Goal: Task Accomplishment & Management: Use online tool/utility

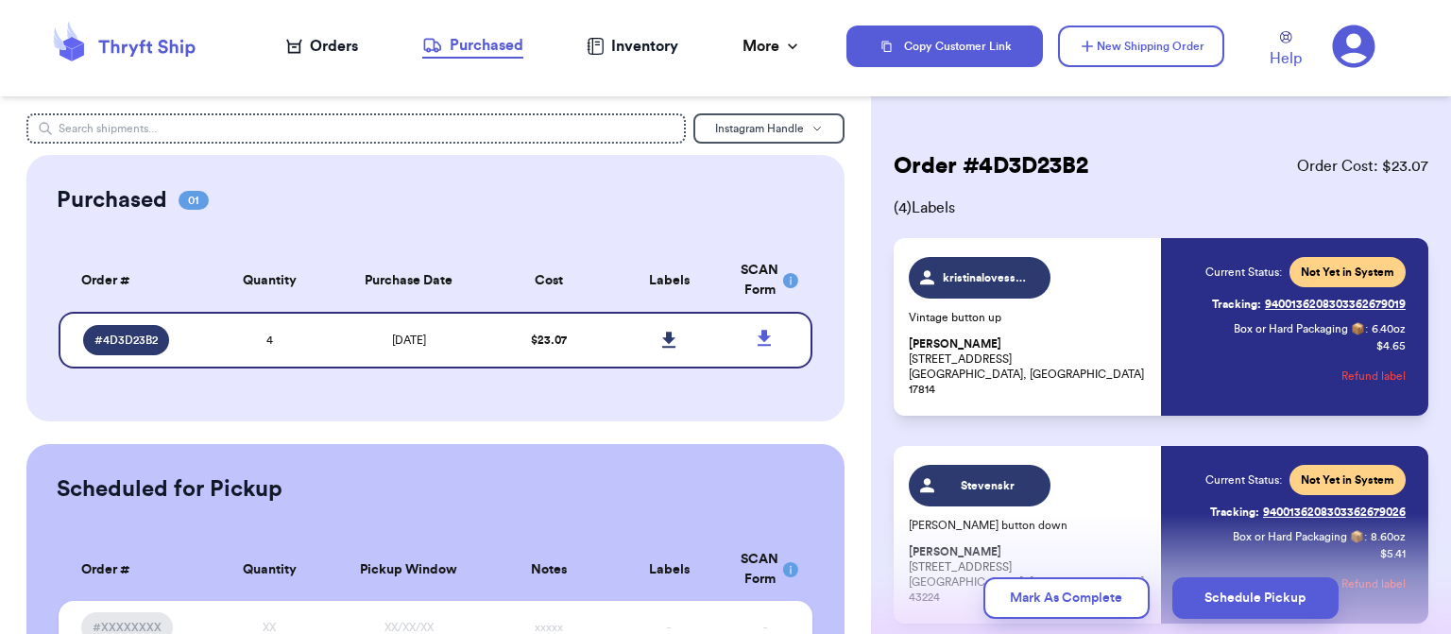
click at [336, 48] on div "Orders" at bounding box center [322, 46] width 72 height 23
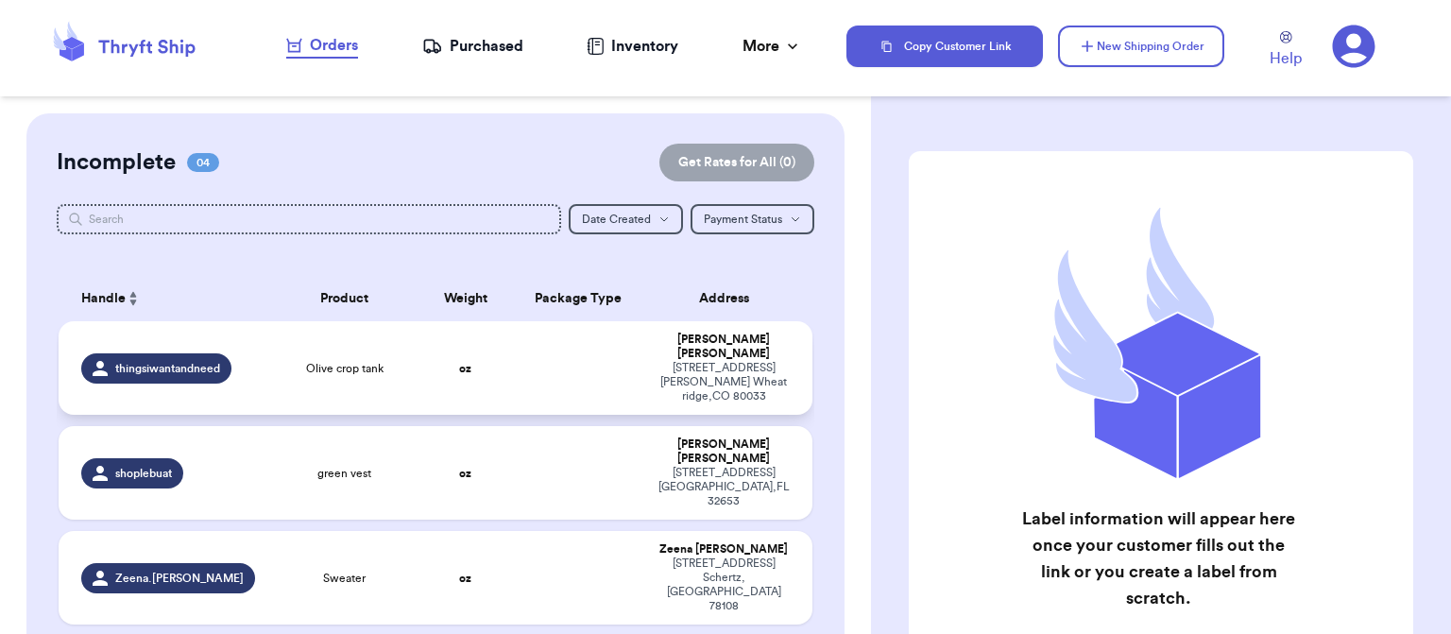
click at [538, 346] on td at bounding box center [579, 368] width 136 height 94
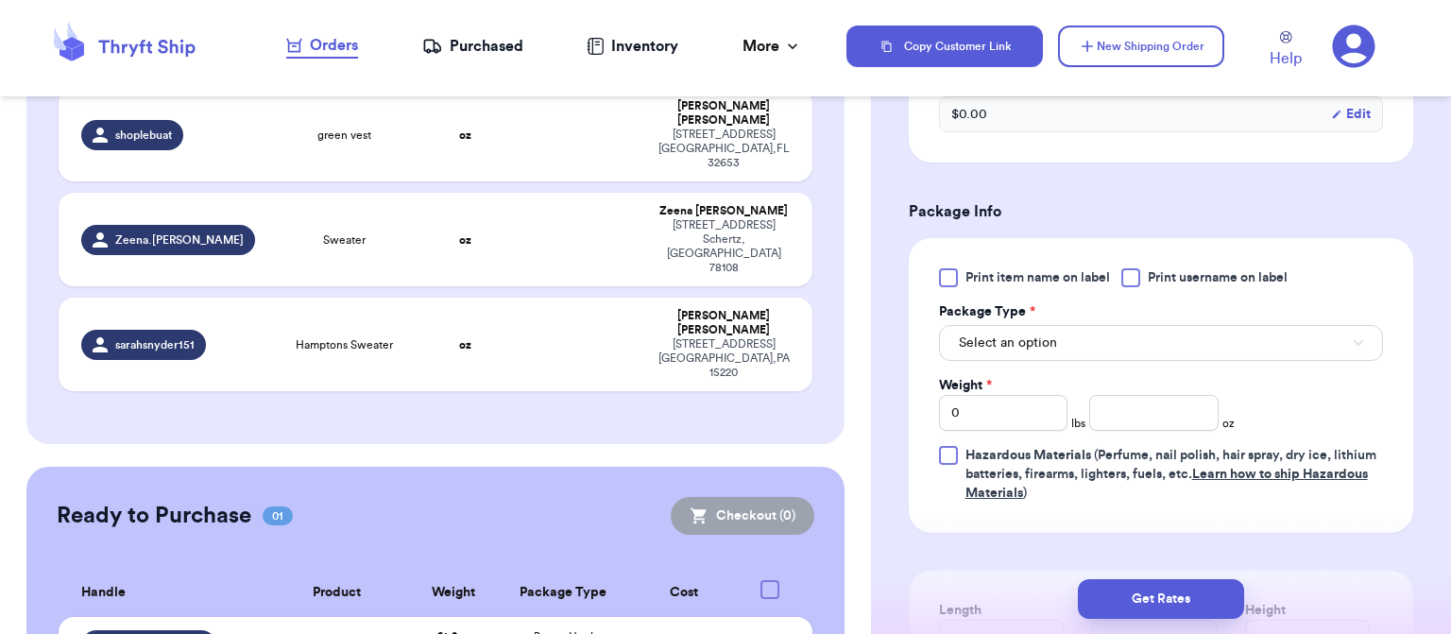
scroll to position [714, 0]
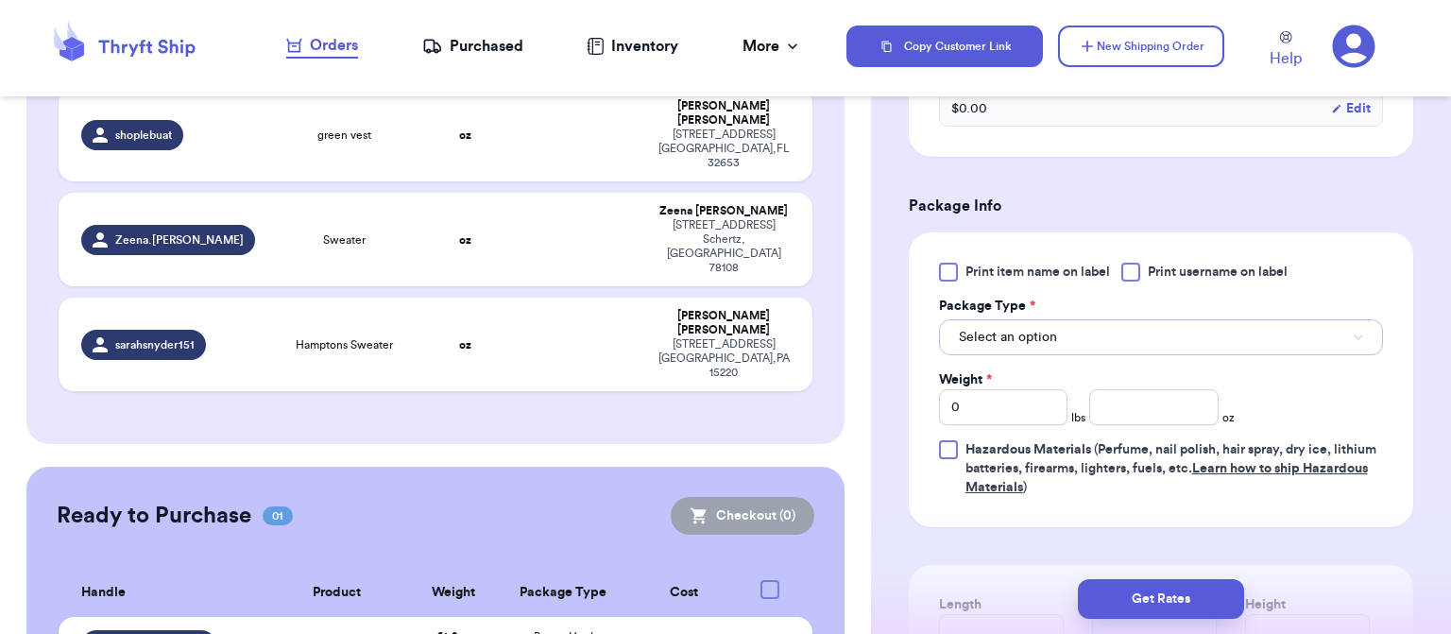
click at [1123, 332] on button "Select an option" at bounding box center [1161, 337] width 444 height 36
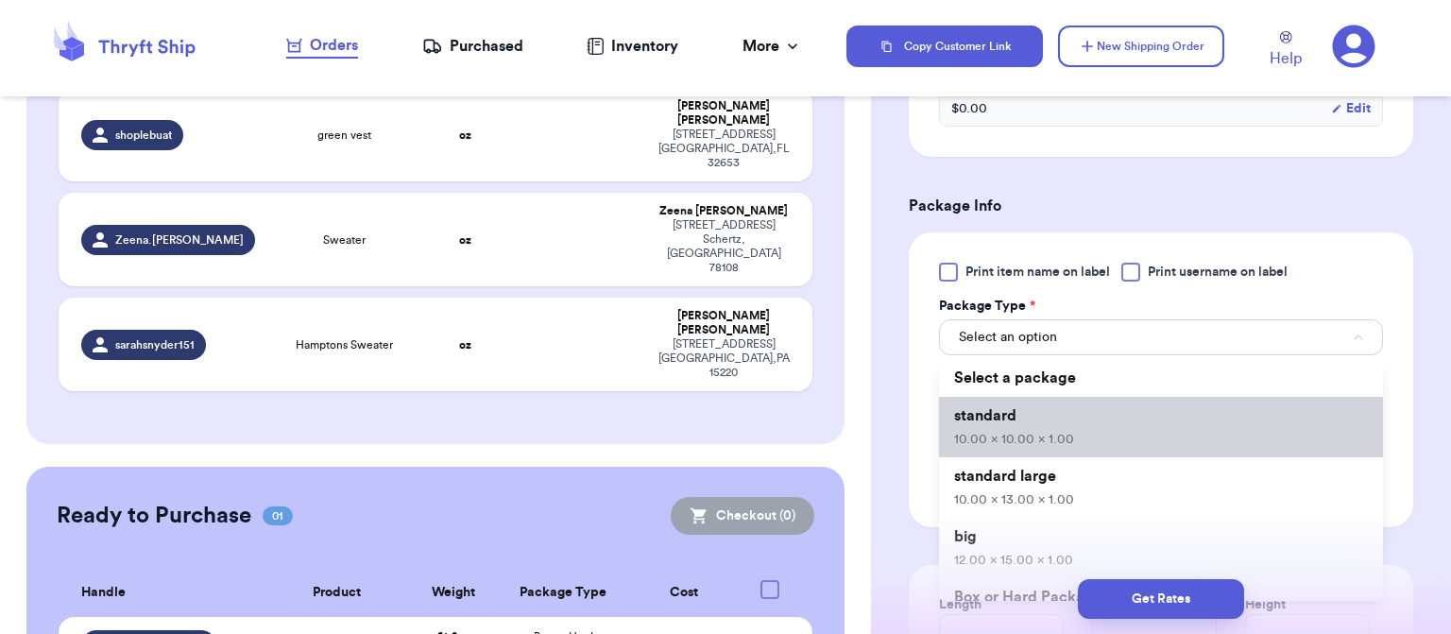
click at [1104, 417] on li "standard 10.00 x 10.00 x 1.00" at bounding box center [1161, 427] width 444 height 60
type input "10"
type input "1"
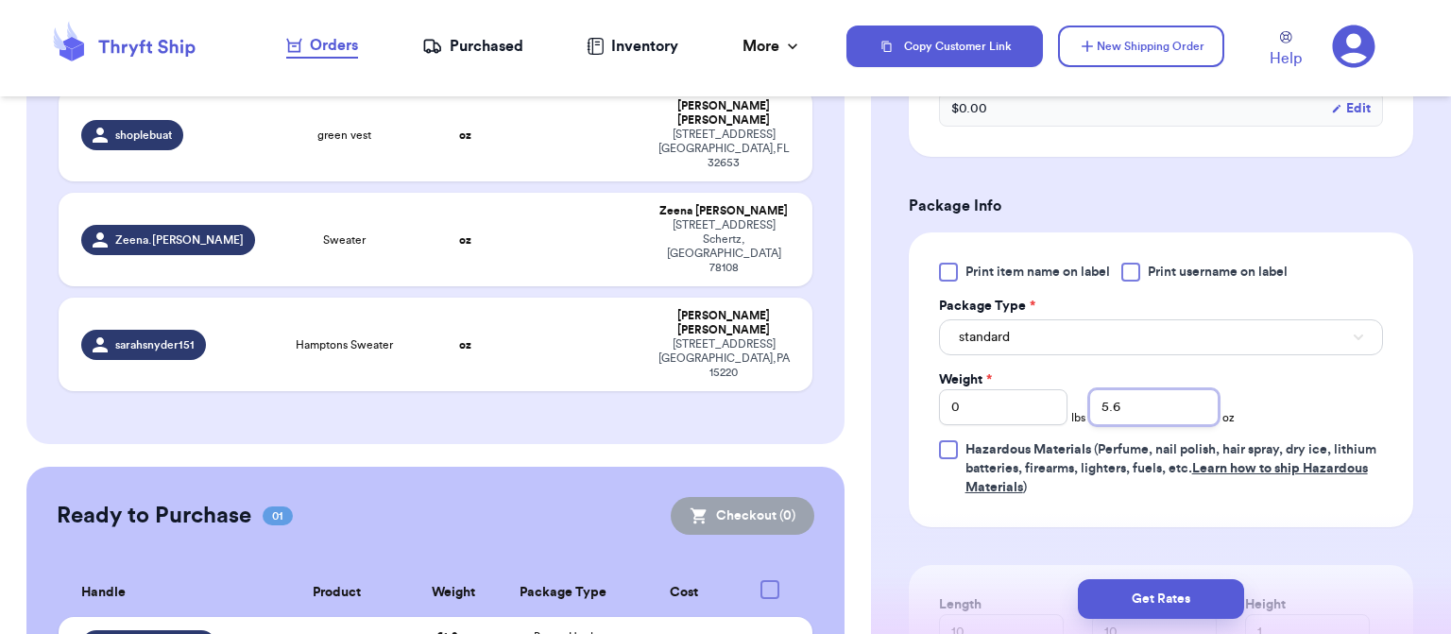
type input "5.6"
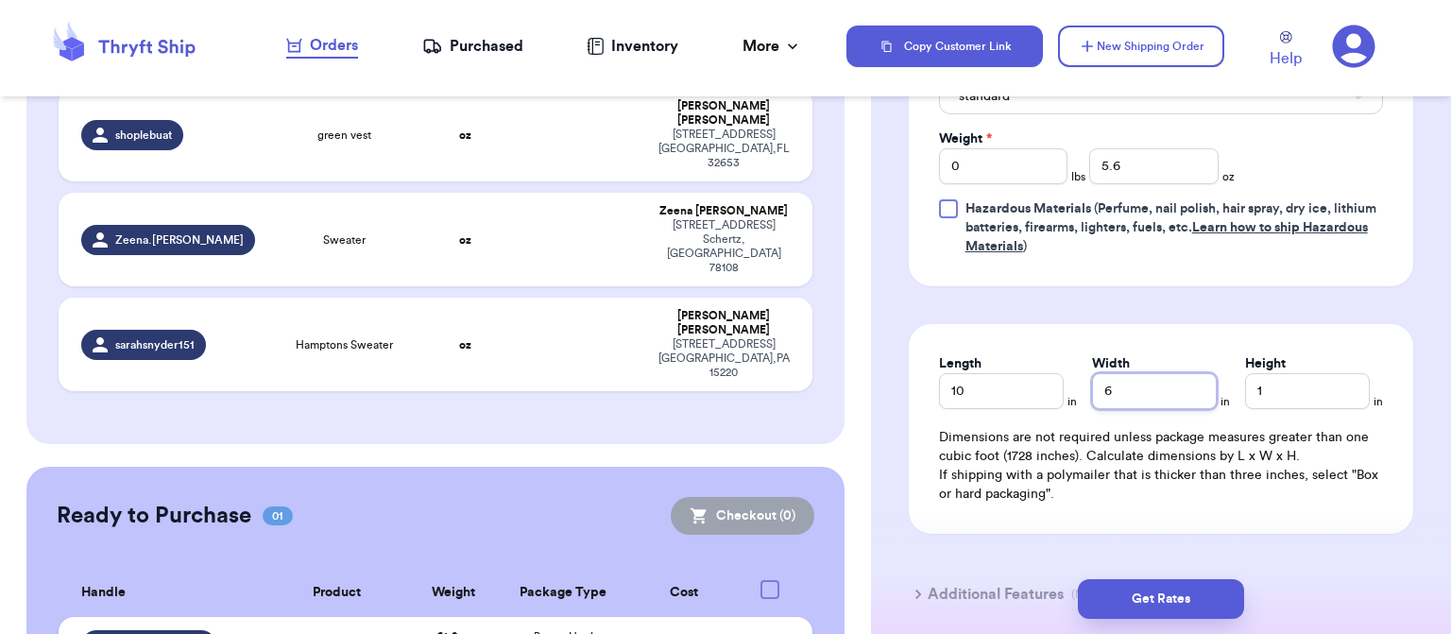
scroll to position [962, 0]
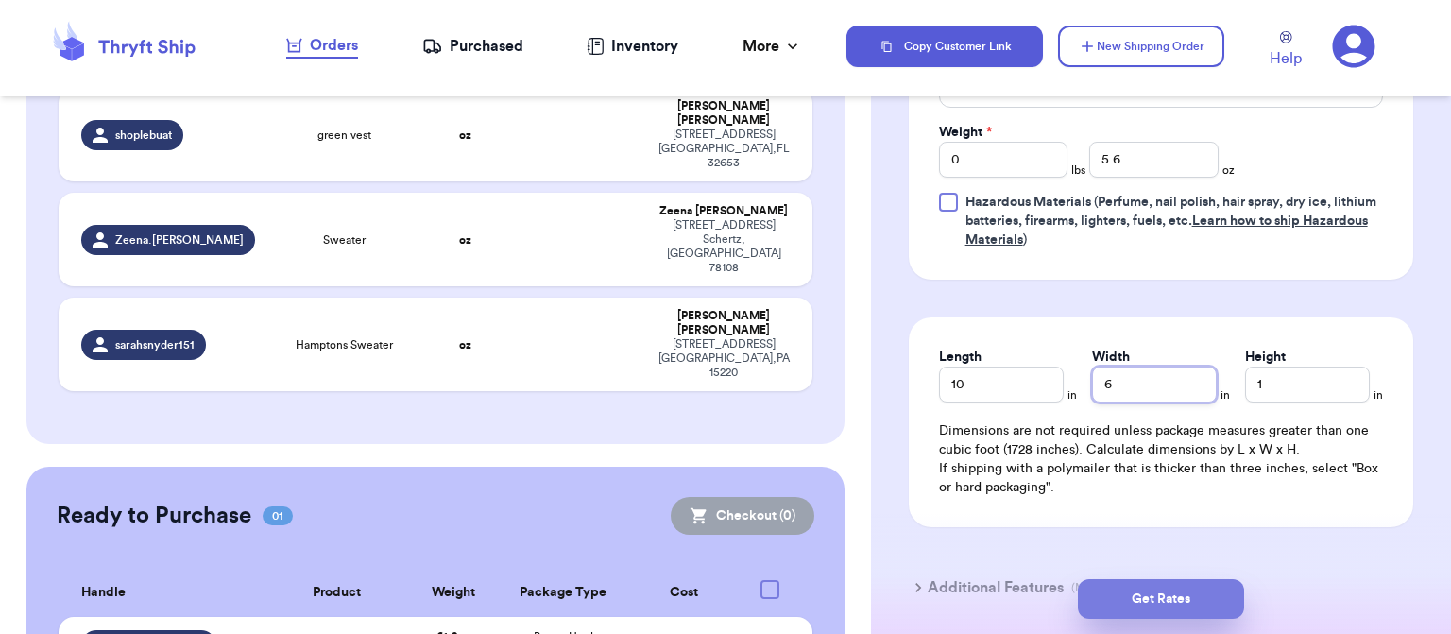
type input "6"
click at [1154, 605] on button "Get Rates" at bounding box center [1161, 599] width 166 height 40
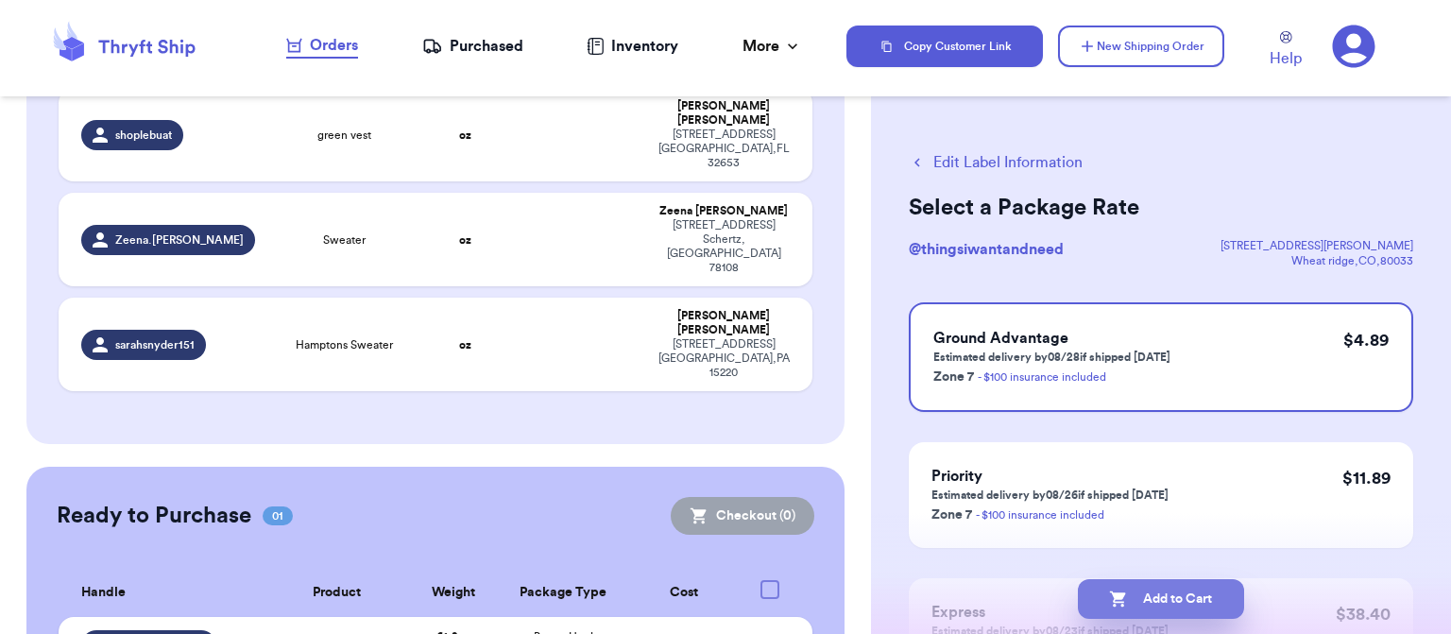
click at [1160, 604] on button "Add to Cart" at bounding box center [1161, 599] width 166 height 40
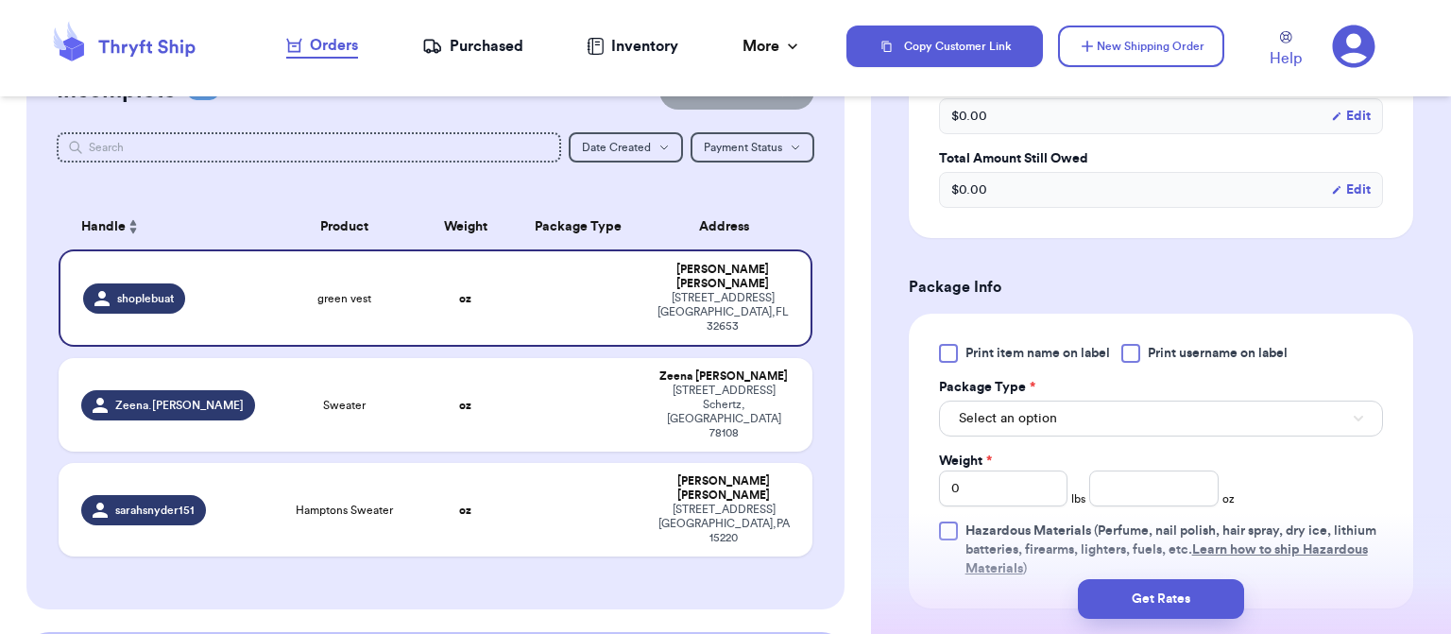
scroll to position [635, 0]
click at [1137, 412] on button "Select an option" at bounding box center [1161, 417] width 444 height 36
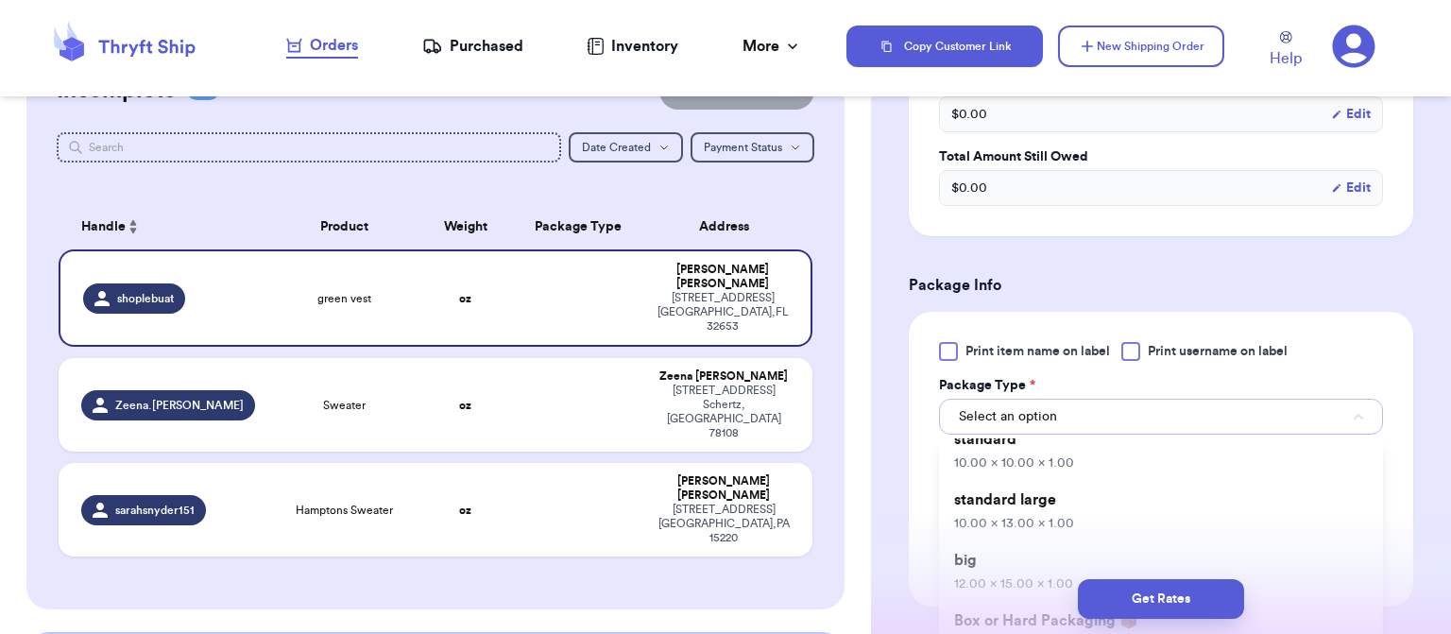
scroll to position [82, 0]
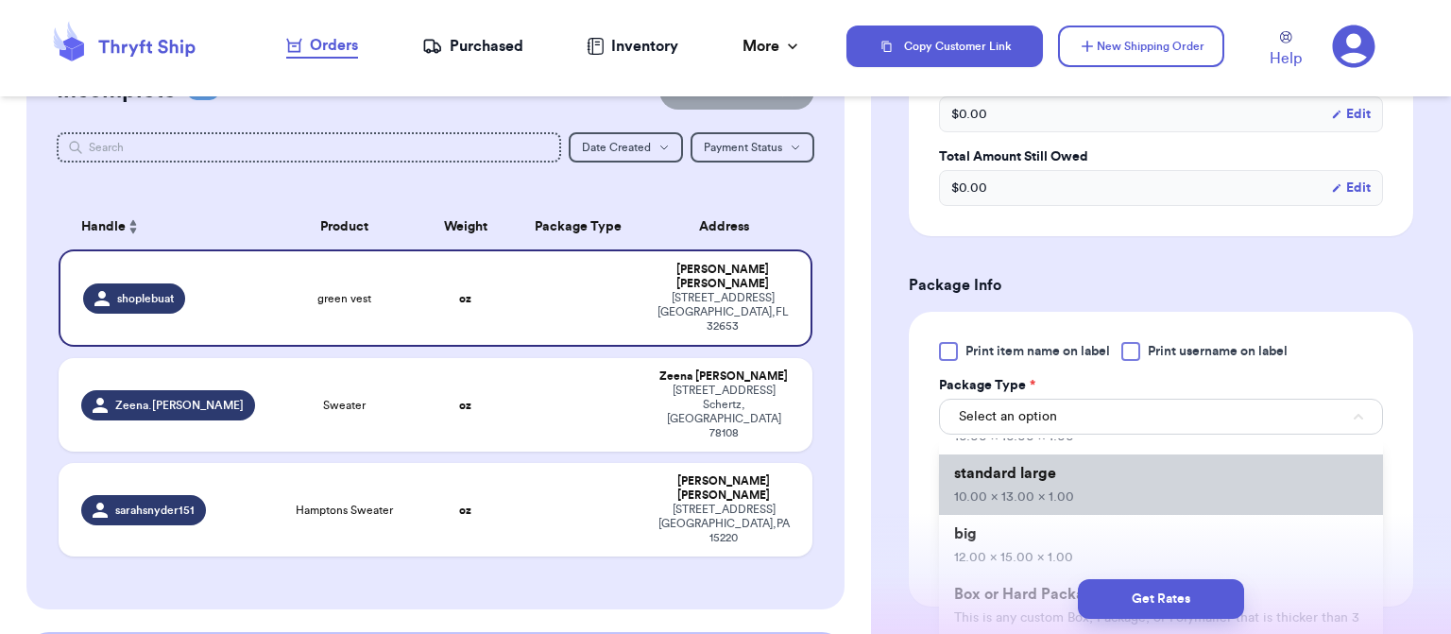
click at [1062, 491] on span "10.00 x 13.00 x 1.00" at bounding box center [1014, 496] width 120 height 13
type input "10"
type input "13"
type input "1"
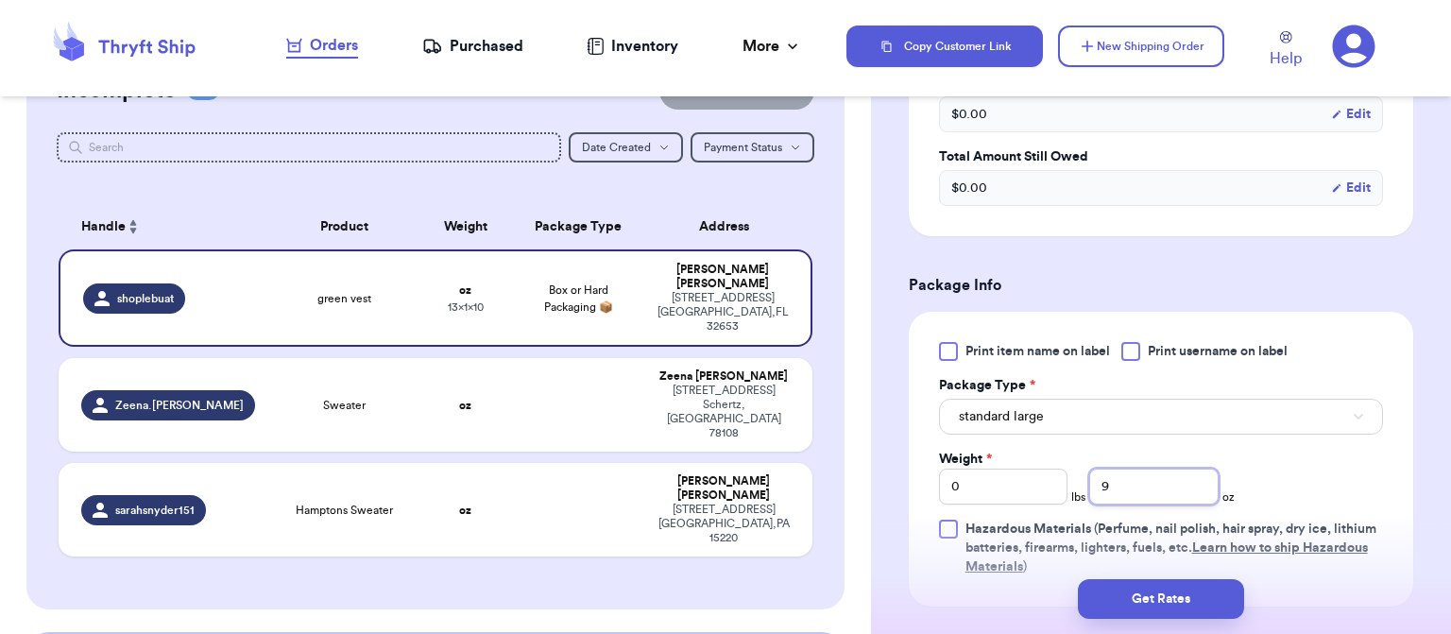
type input "9"
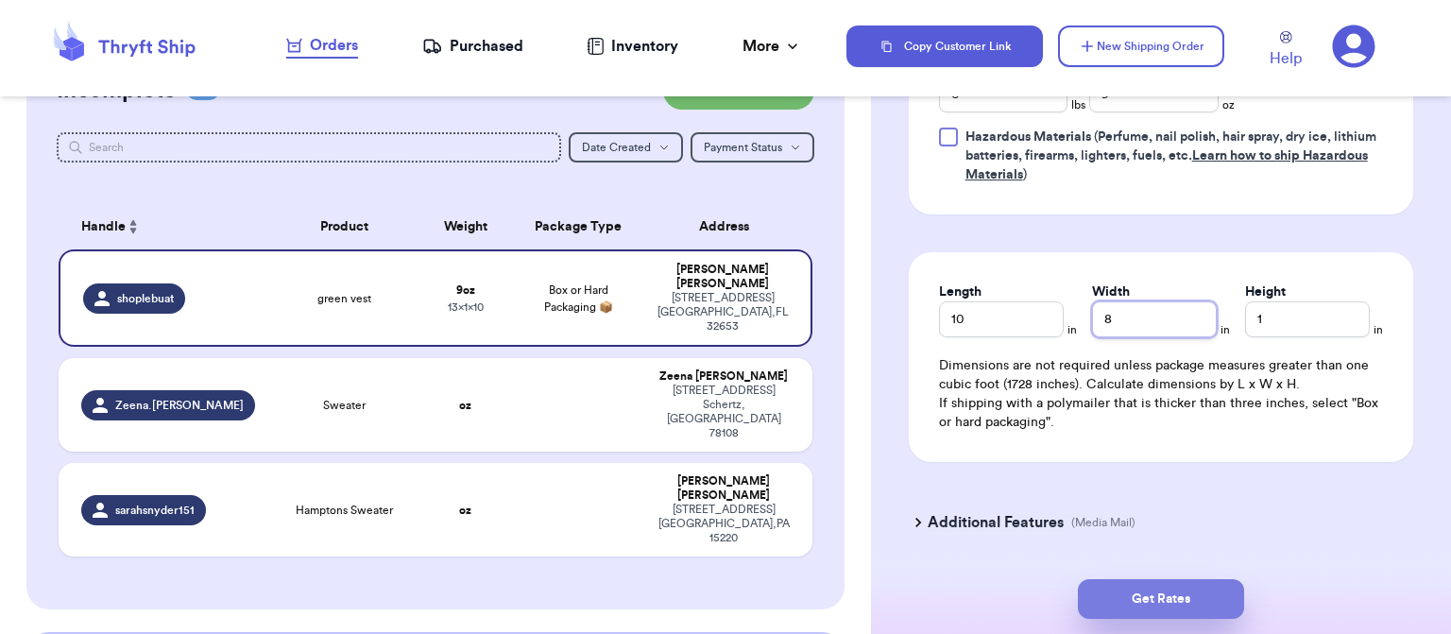
type input "8"
click at [1145, 601] on button "Get Rates" at bounding box center [1161, 599] width 166 height 40
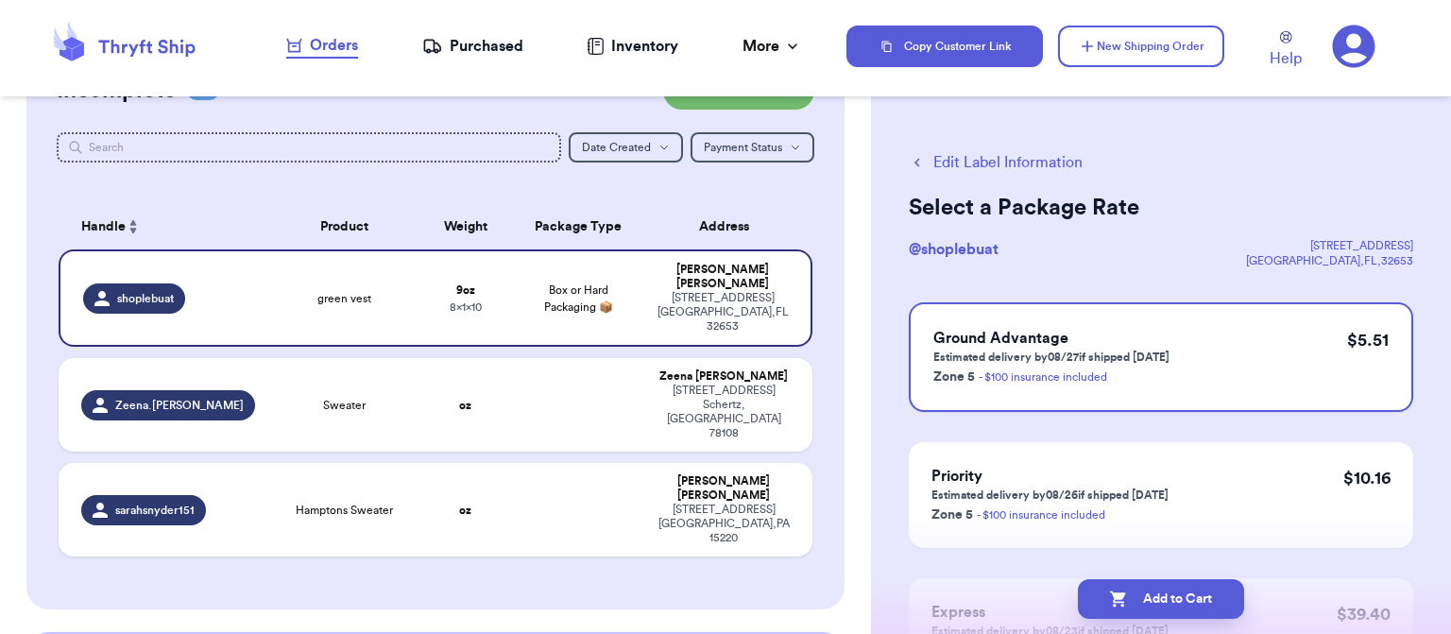
click at [1173, 604] on button "Add to Cart" at bounding box center [1161, 599] width 166 height 40
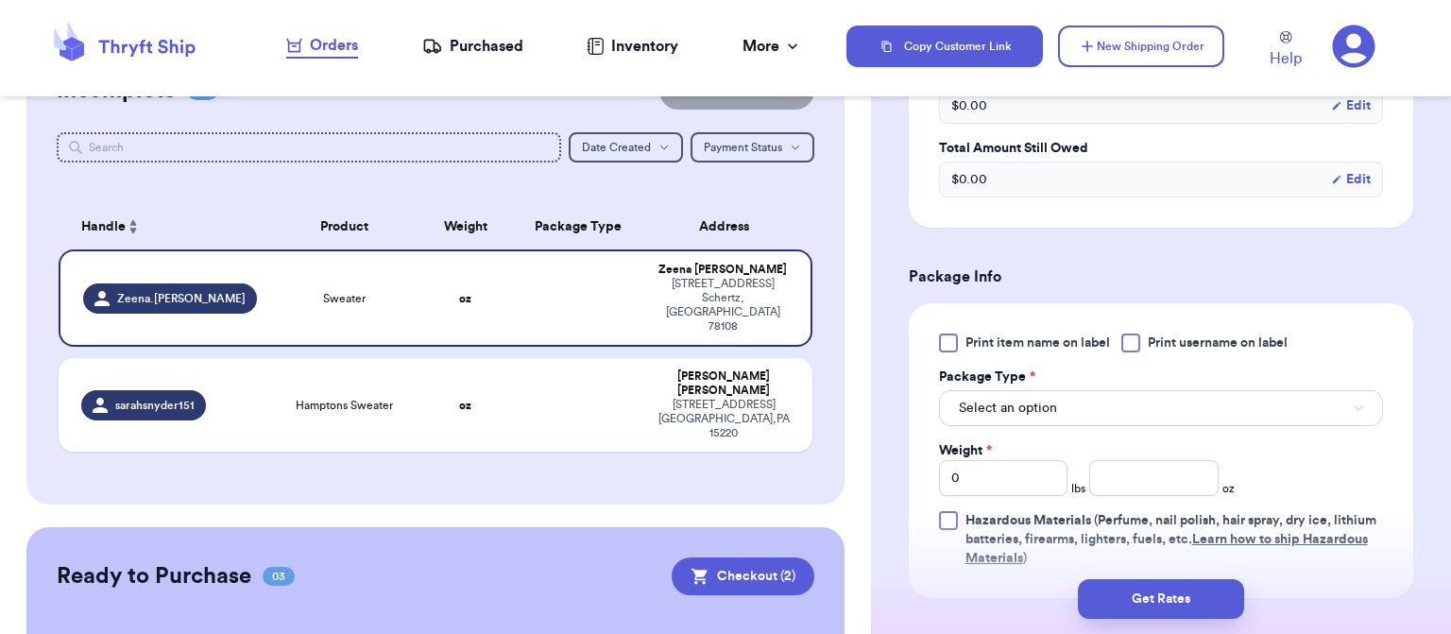
scroll to position [652, 0]
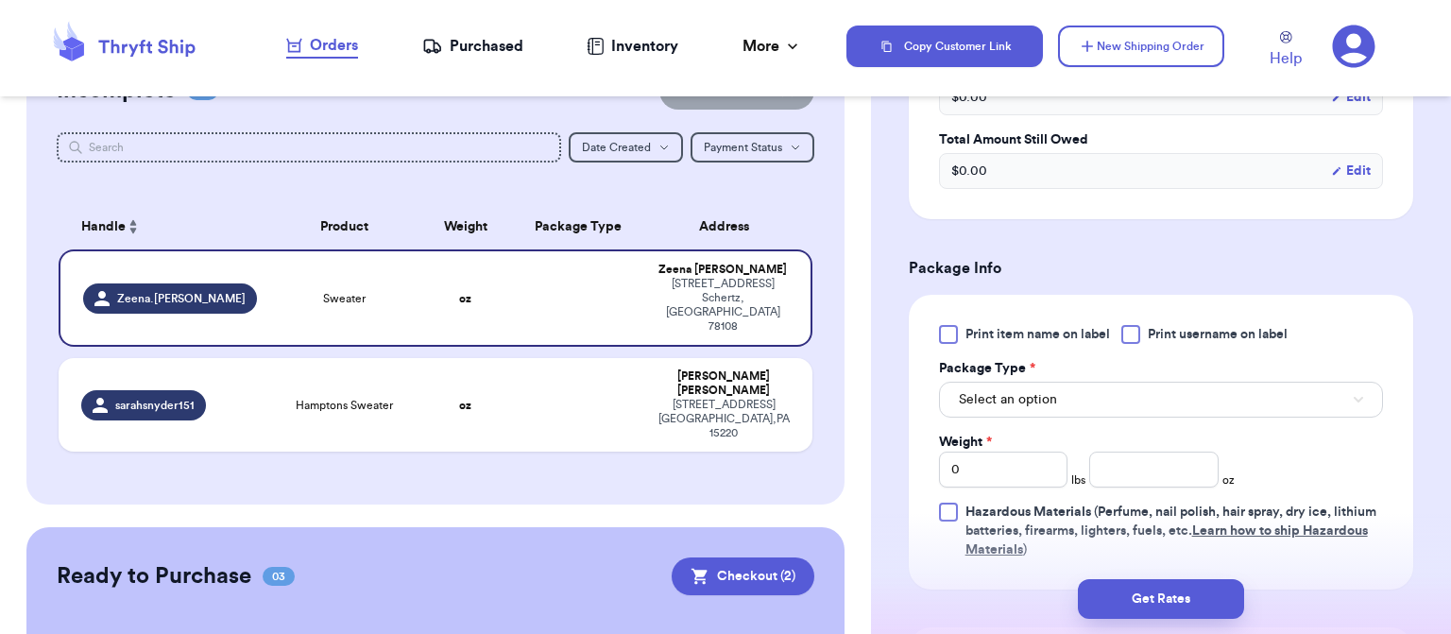
click at [1147, 399] on button "Select an option" at bounding box center [1161, 400] width 444 height 36
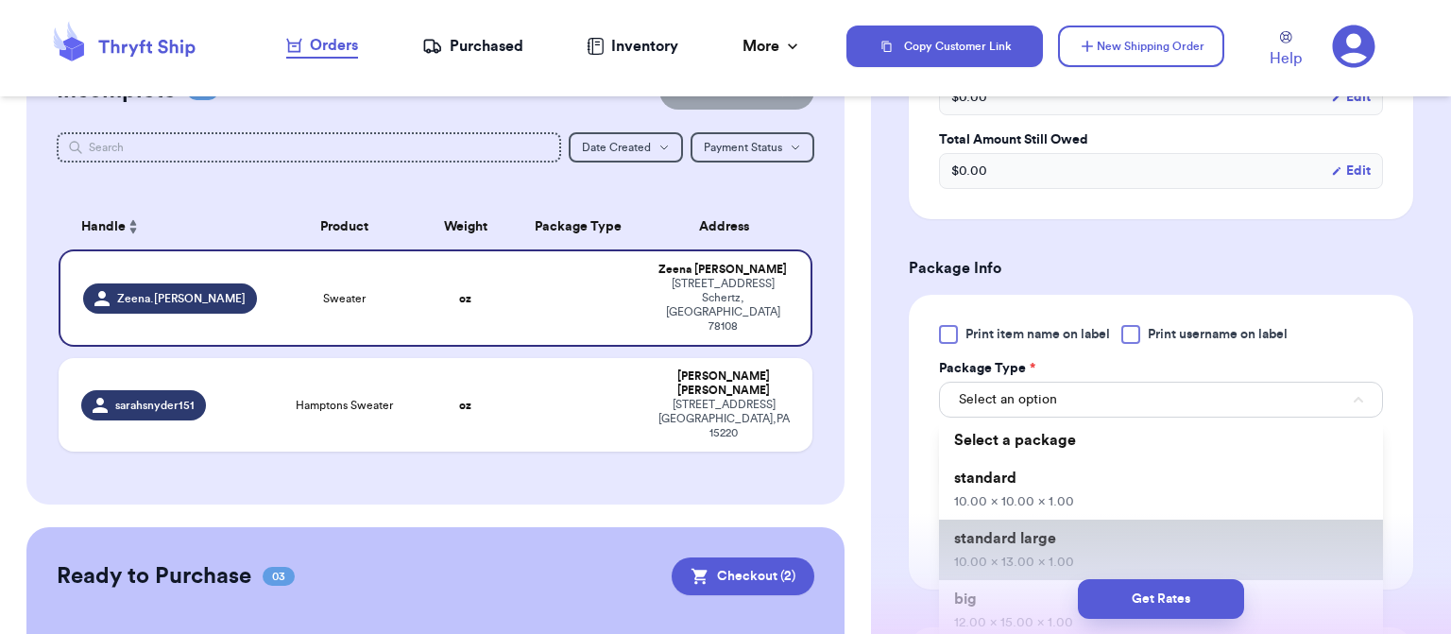
click at [1046, 540] on span "standard large" at bounding box center [1005, 538] width 102 height 15
type input "10"
type input "13"
type input "1"
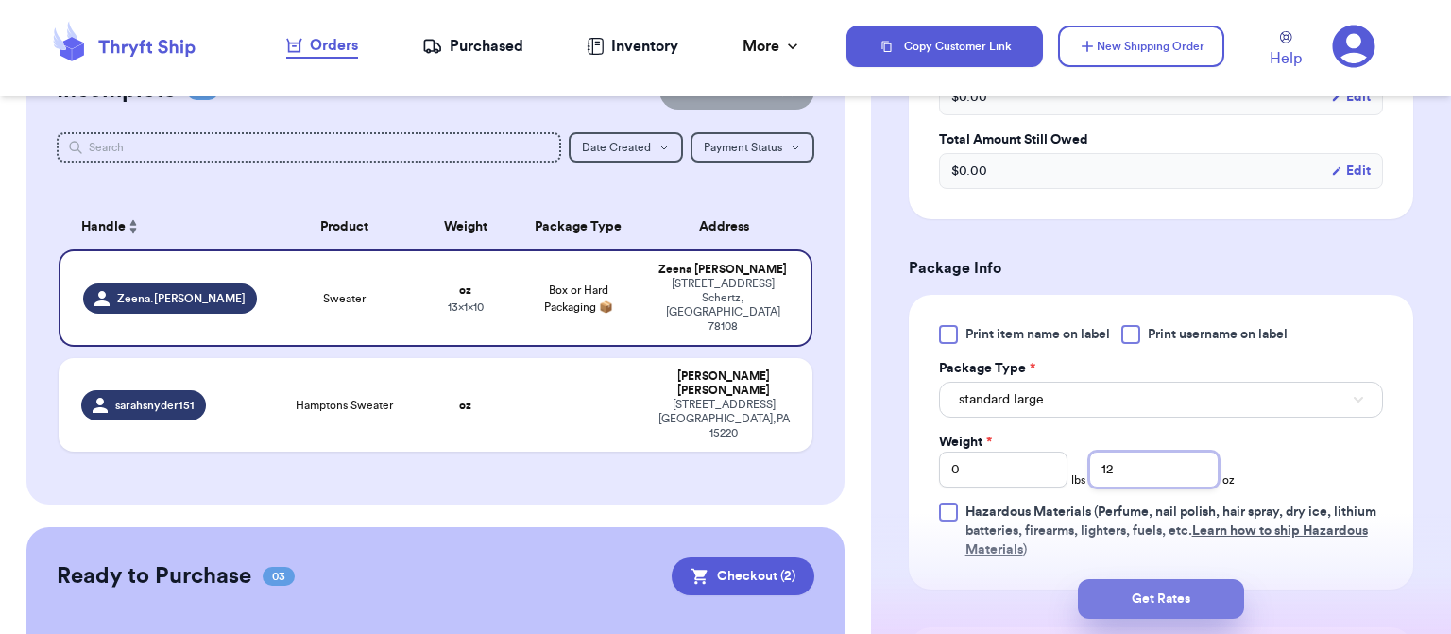
type input "12"
click at [1160, 607] on button "Get Rates" at bounding box center [1161, 599] width 166 height 40
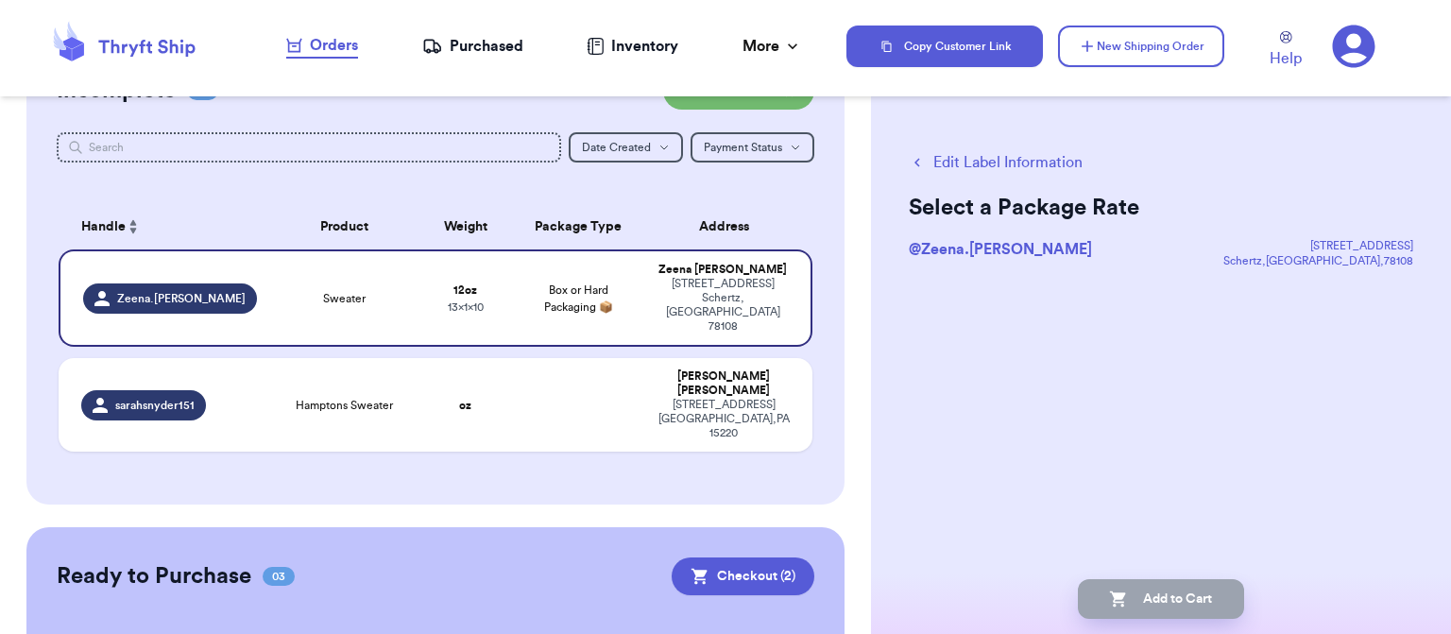
scroll to position [0, 0]
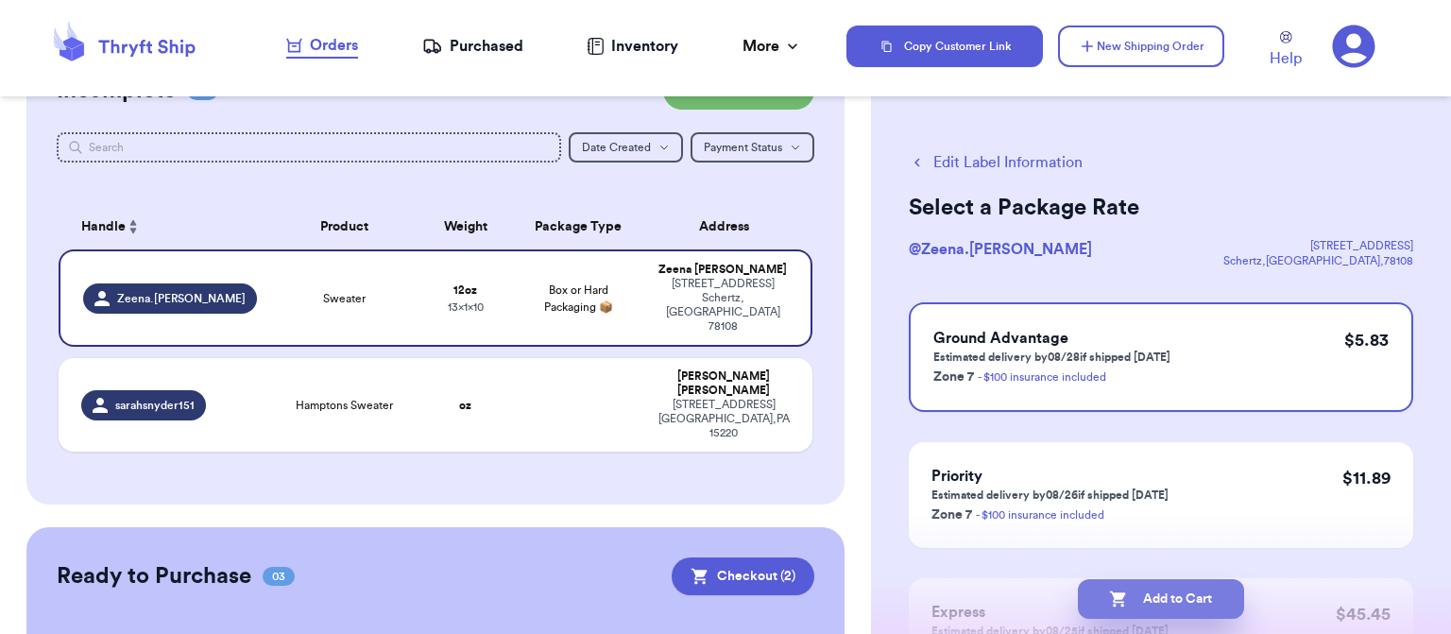
click at [1124, 597] on icon "button" at bounding box center [1118, 598] width 19 height 19
